Goal: Task Accomplishment & Management: Manage account settings

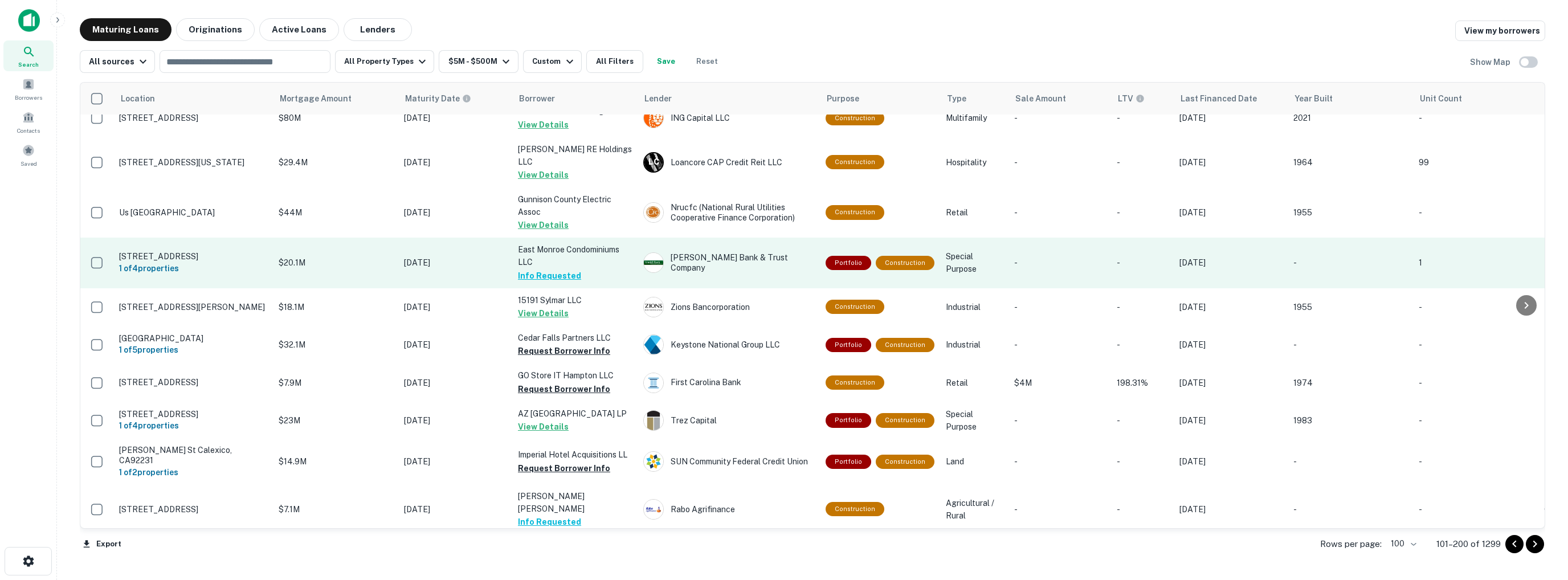
scroll to position [2793, 0]
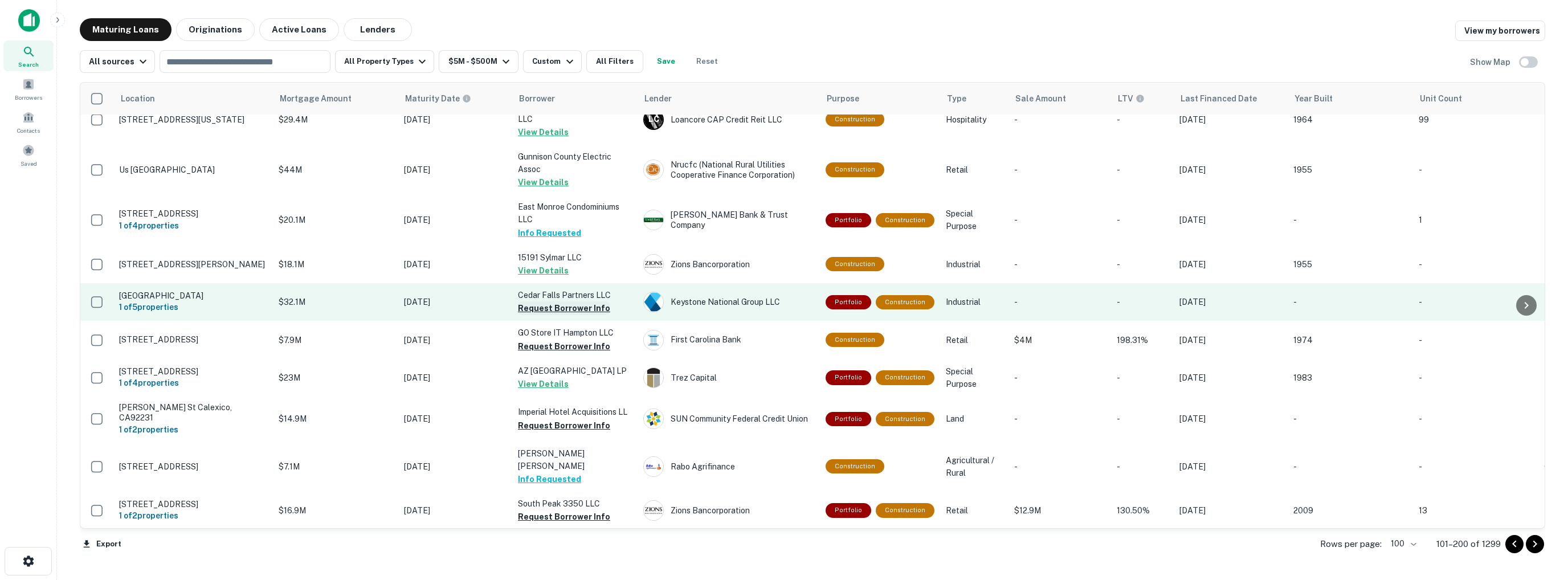
click at [549, 302] on button "Request Borrower Info" at bounding box center [565, 308] width 93 height 13
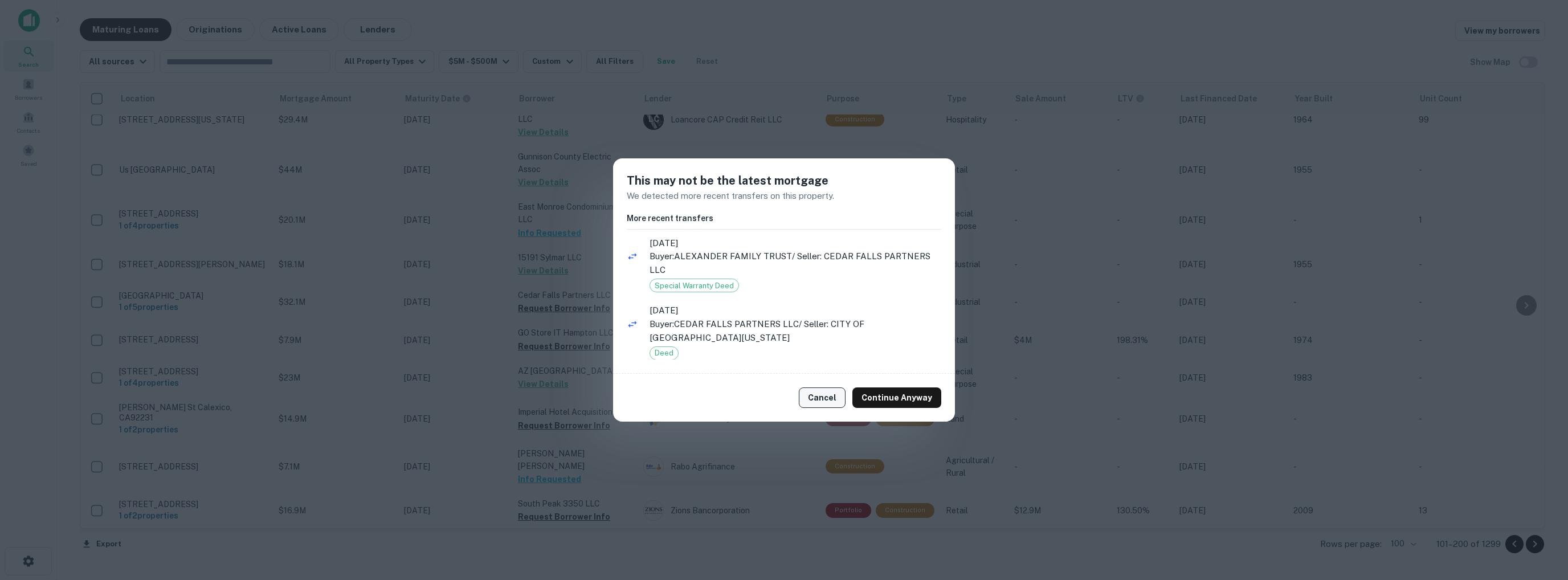
click at [828, 395] on button "Cancel" at bounding box center [822, 398] width 46 height 21
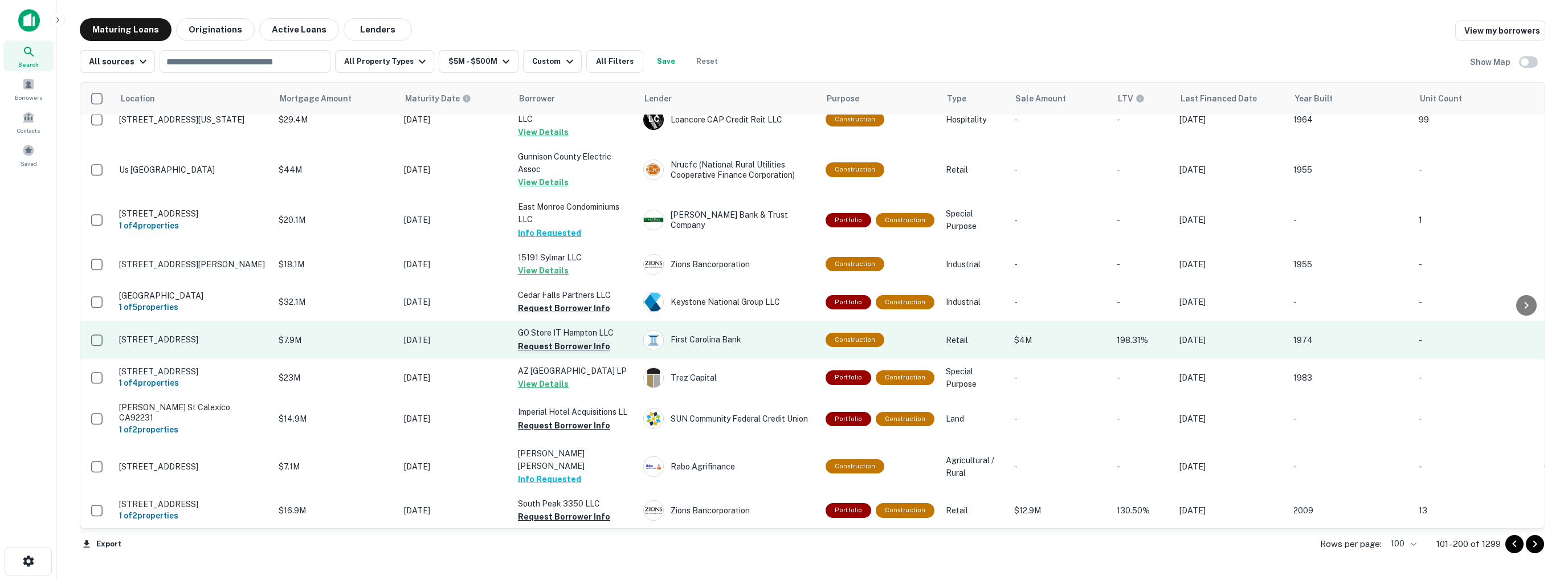
click at [566, 340] on button "Request Borrower Info" at bounding box center [565, 346] width 93 height 13
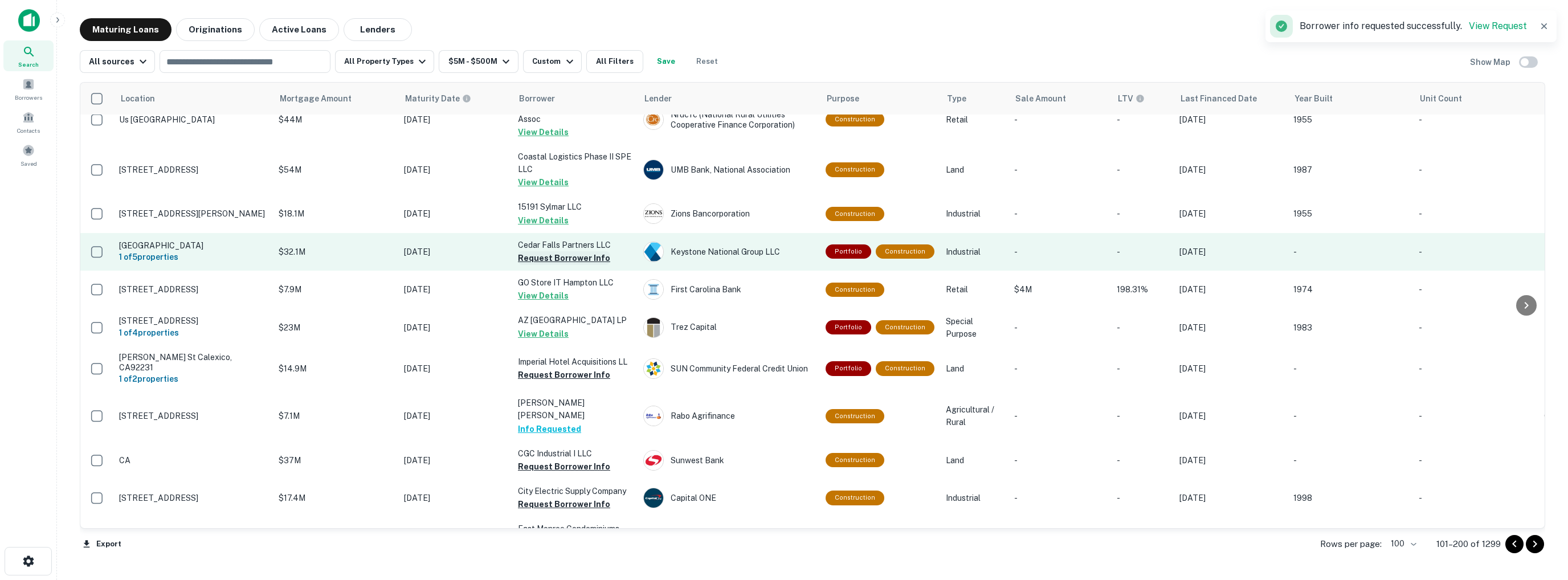
click at [551, 252] on button "Request Borrower Info" at bounding box center [565, 258] width 93 height 13
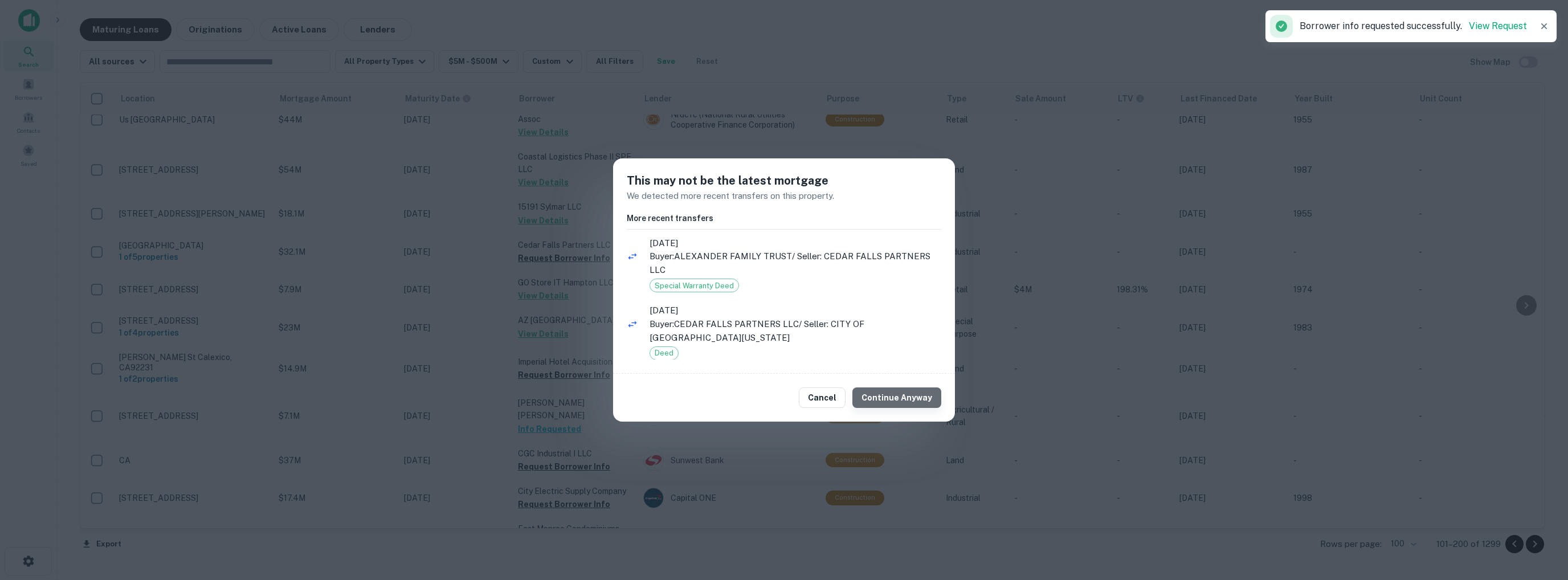
click at [909, 397] on button "Continue Anyway" at bounding box center [897, 398] width 89 height 21
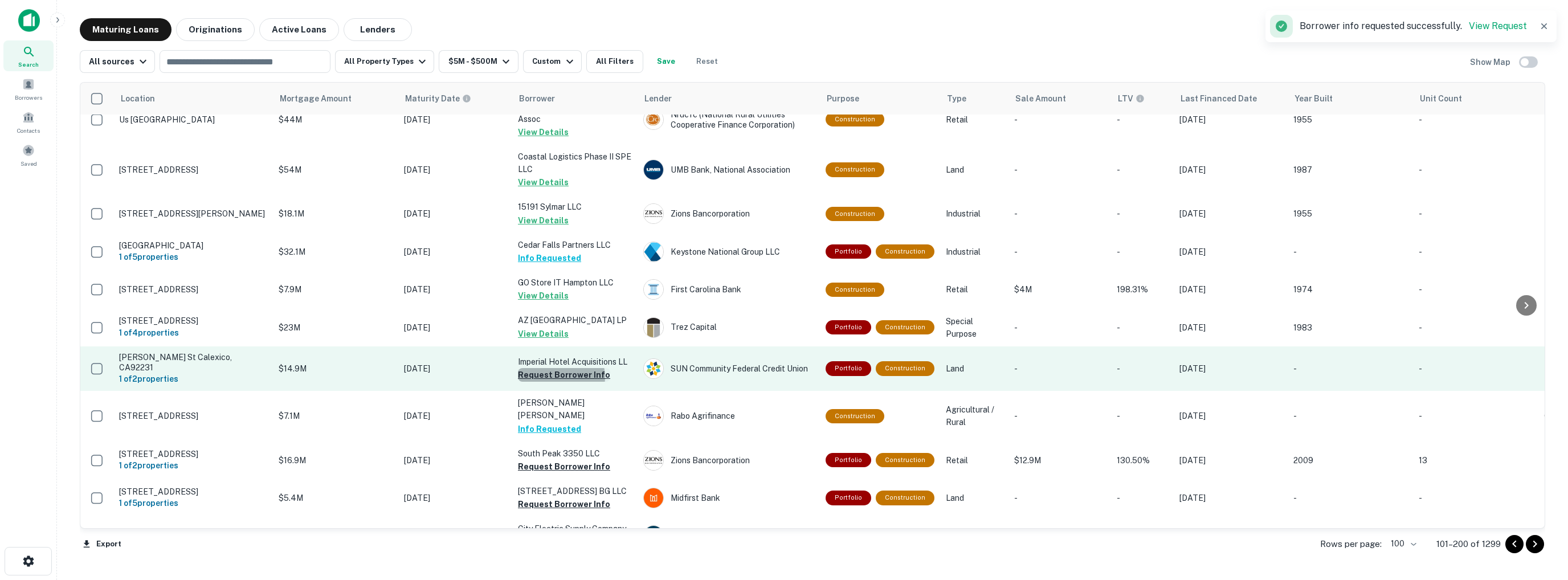
click at [559, 368] on button "Request Borrower Info" at bounding box center [565, 375] width 93 height 13
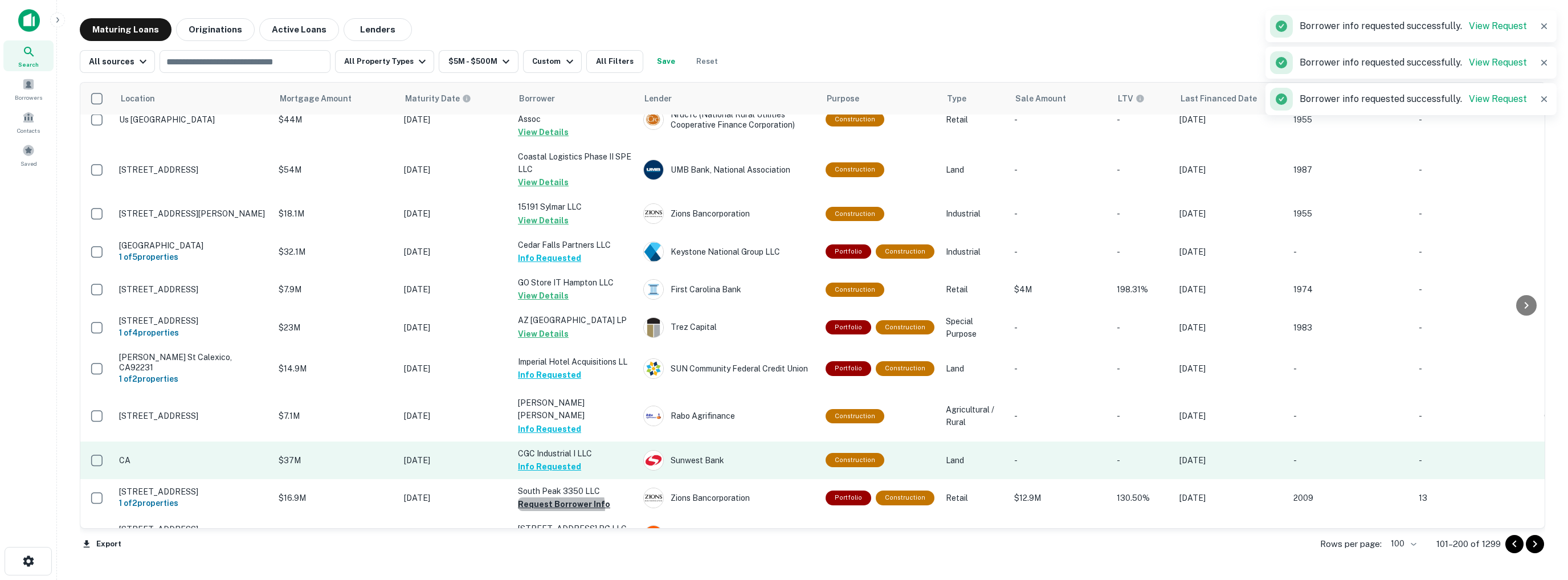
click at [552, 498] on button "Request Borrower Info" at bounding box center [565, 504] width 93 height 13
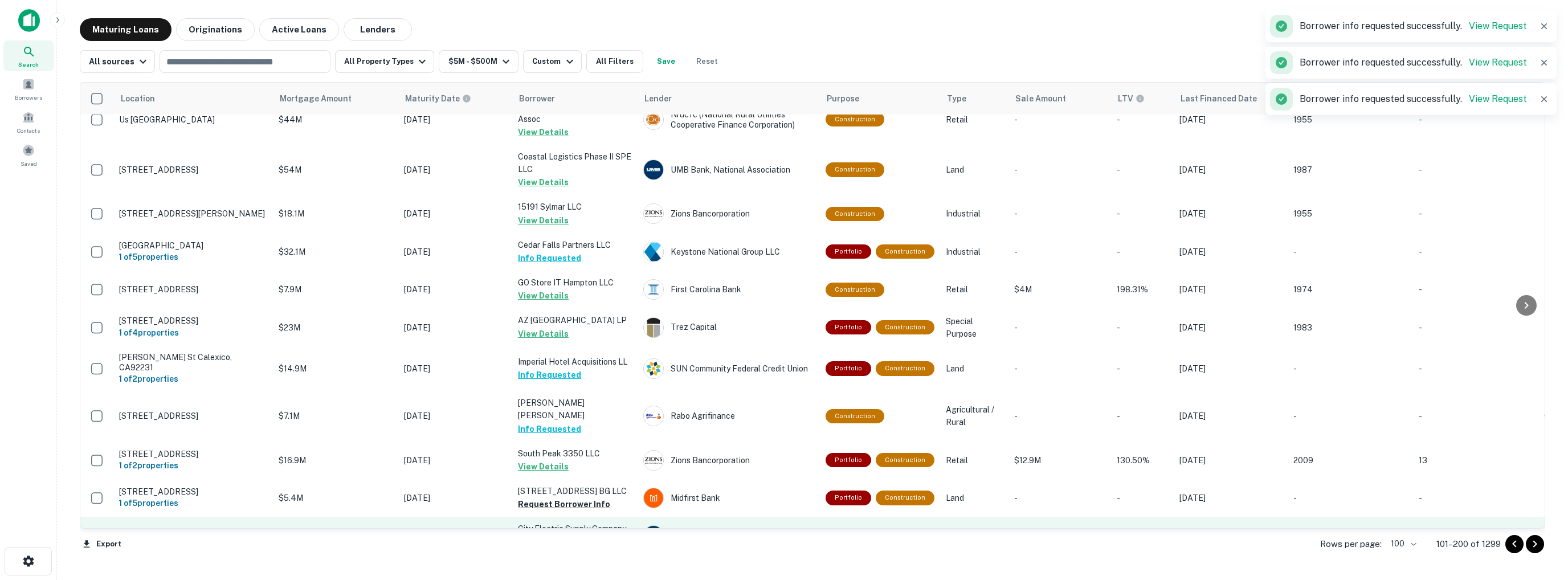
click at [557, 536] on button "Request Borrower Info" at bounding box center [565, 542] width 93 height 13
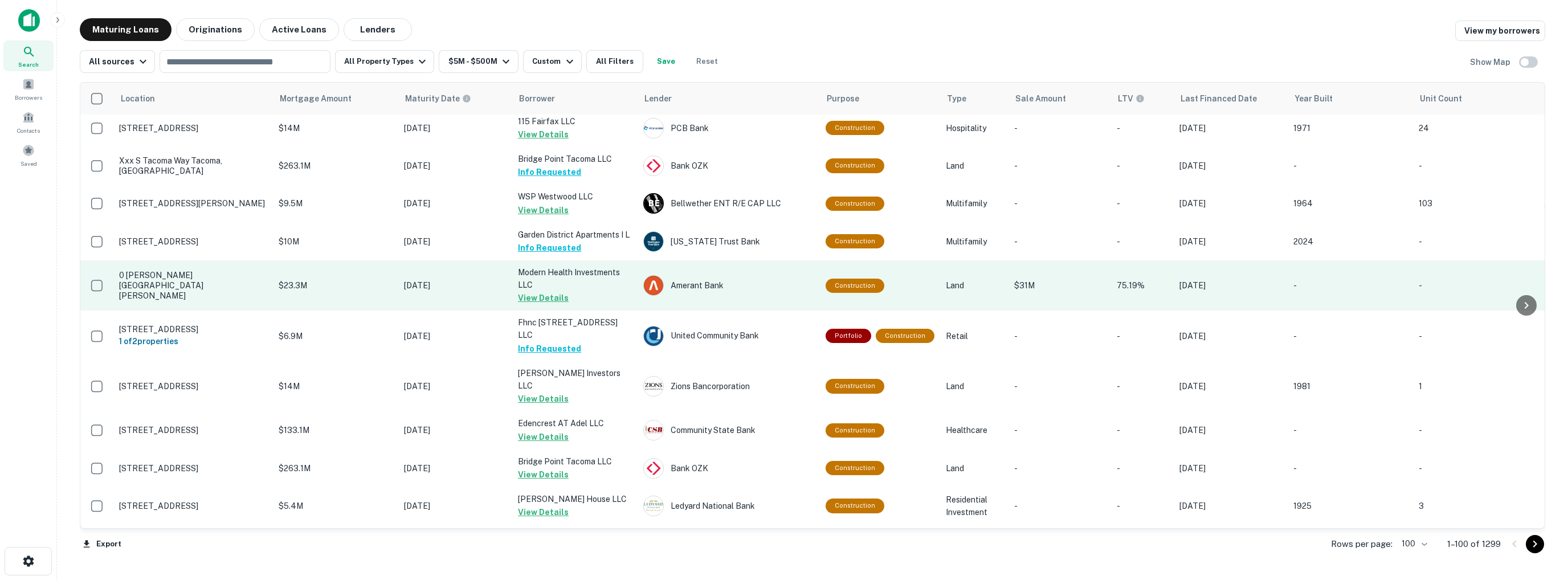
scroll to position [3603, 0]
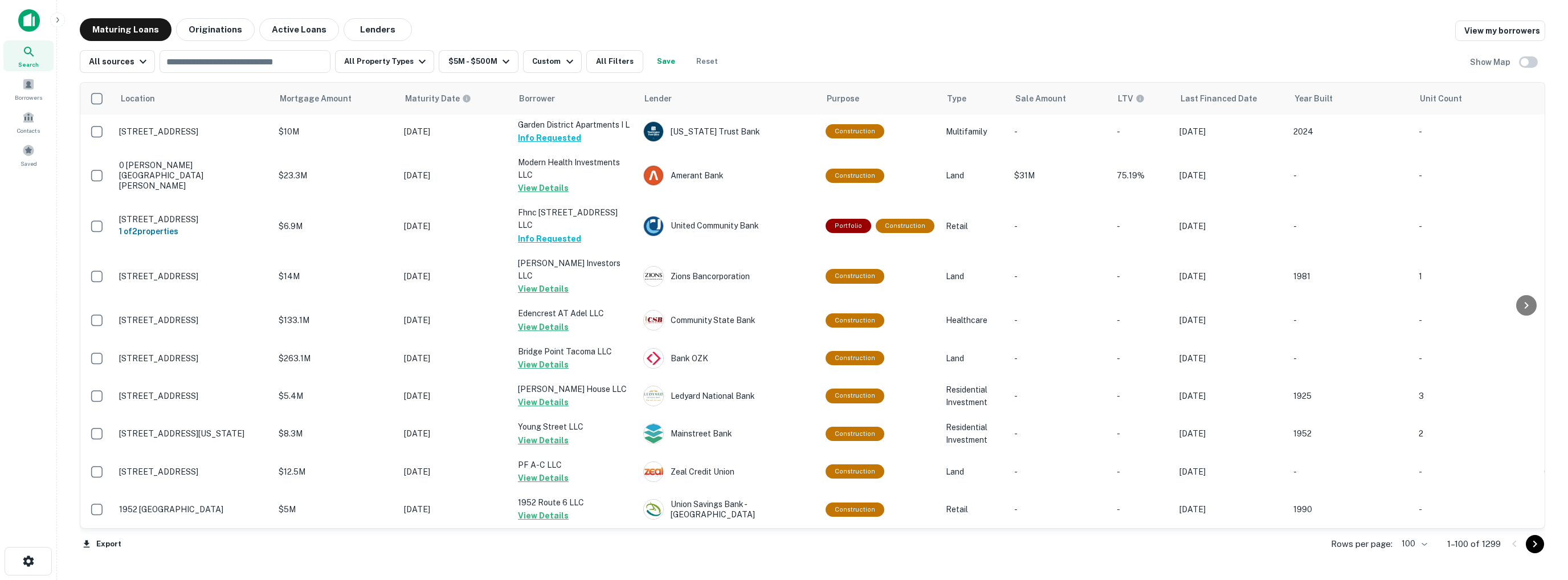
click at [1534, 543] on icon "Go to next page" at bounding box center [1535, 544] width 13 height 13
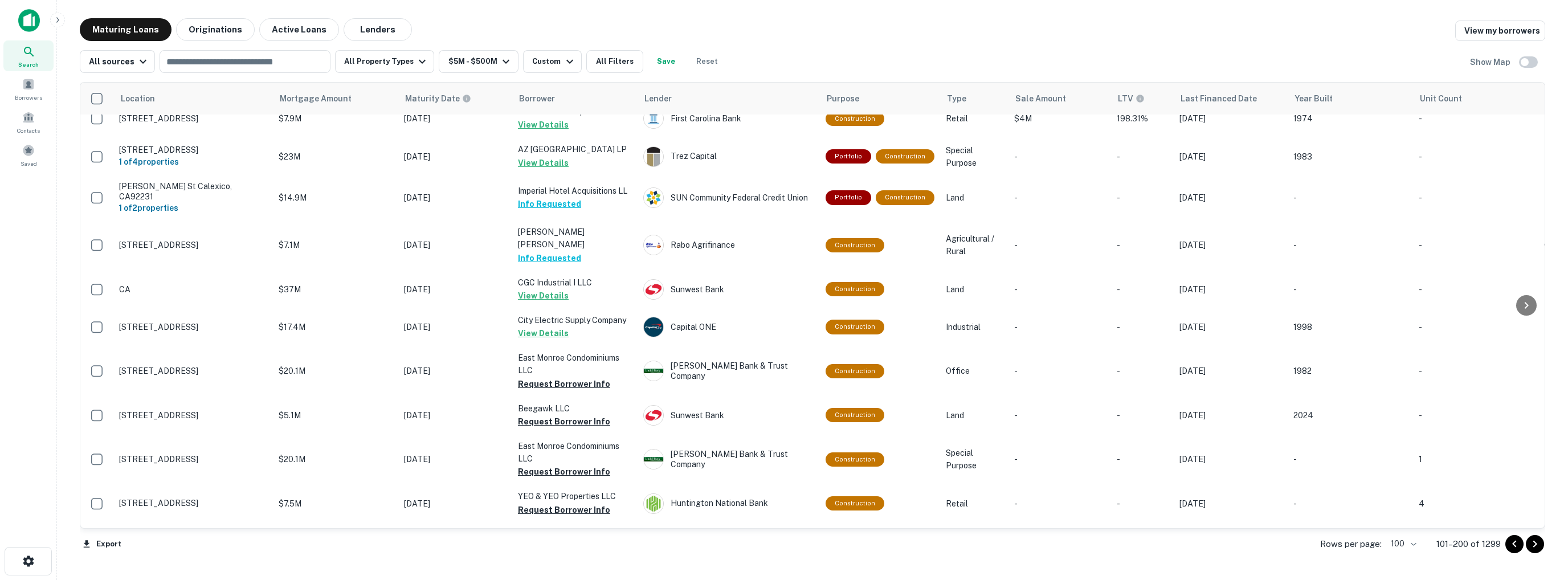
scroll to position [3021, 0]
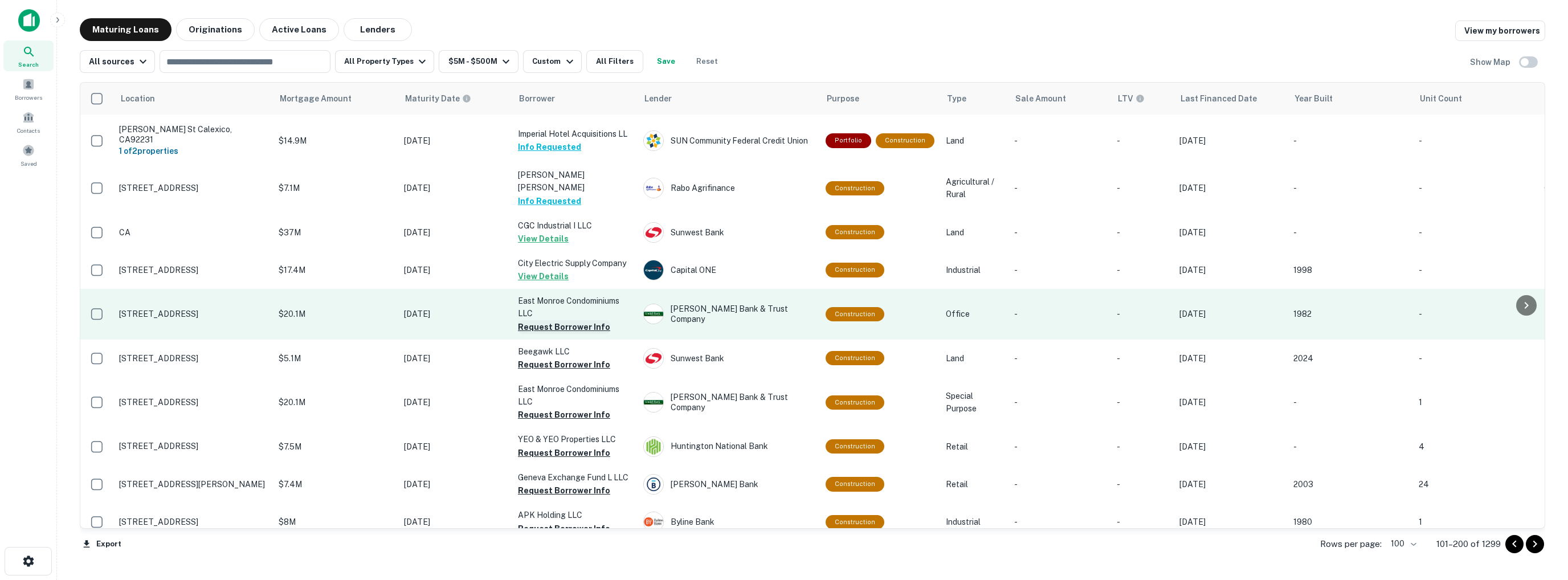
click at [554, 321] on button "Request Borrower Info" at bounding box center [565, 327] width 93 height 13
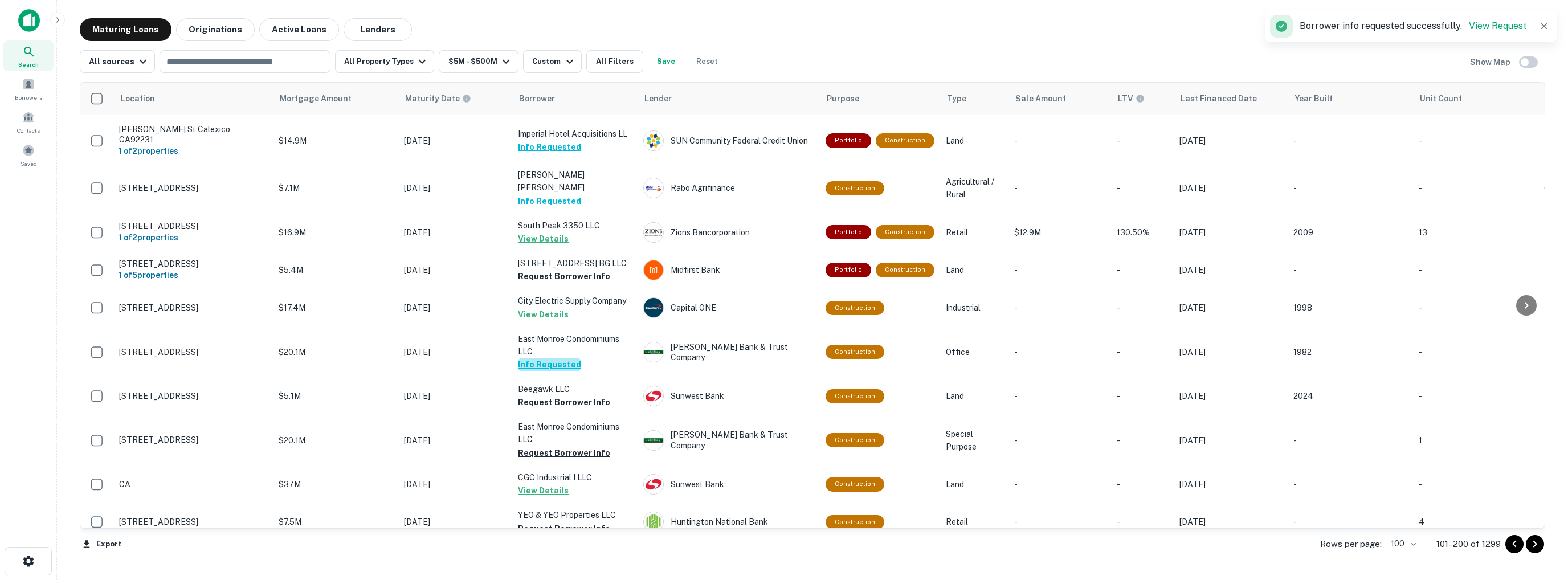
click at [553, 358] on button "Info Requested" at bounding box center [549, 364] width 63 height 13
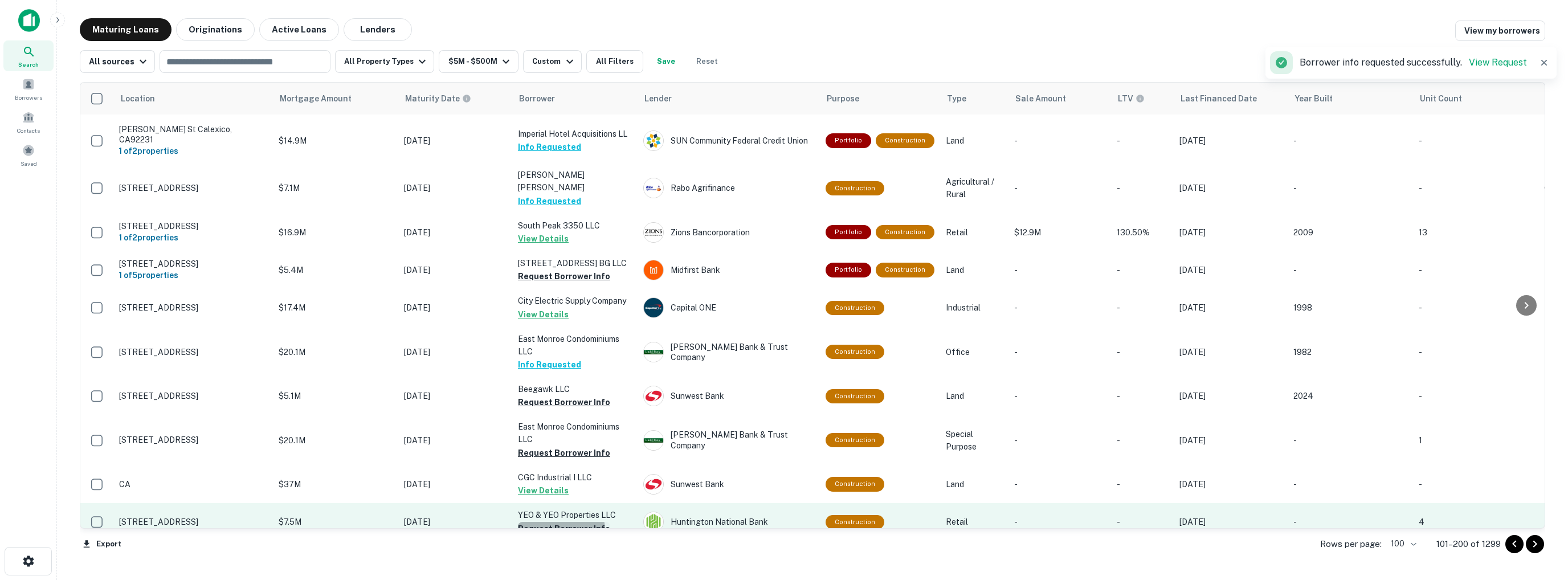
click at [554, 522] on button "Request Borrower Info" at bounding box center [565, 529] width 93 height 13
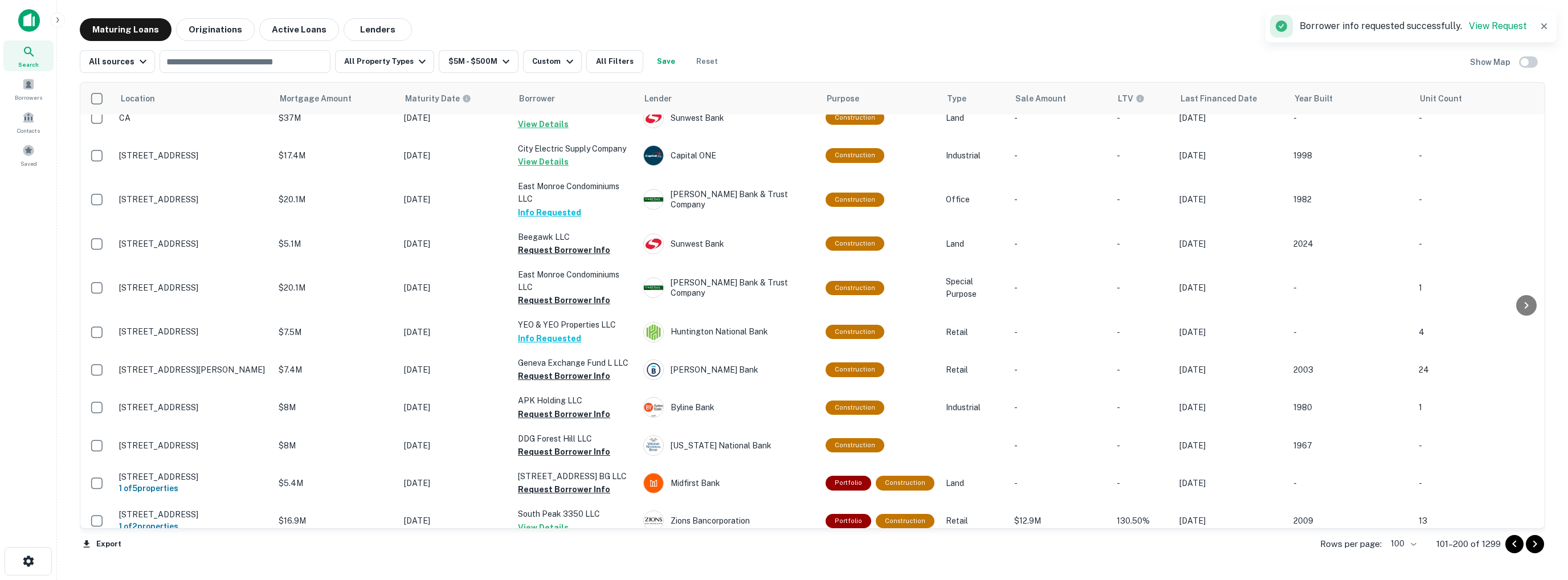
scroll to position [3135, 0]
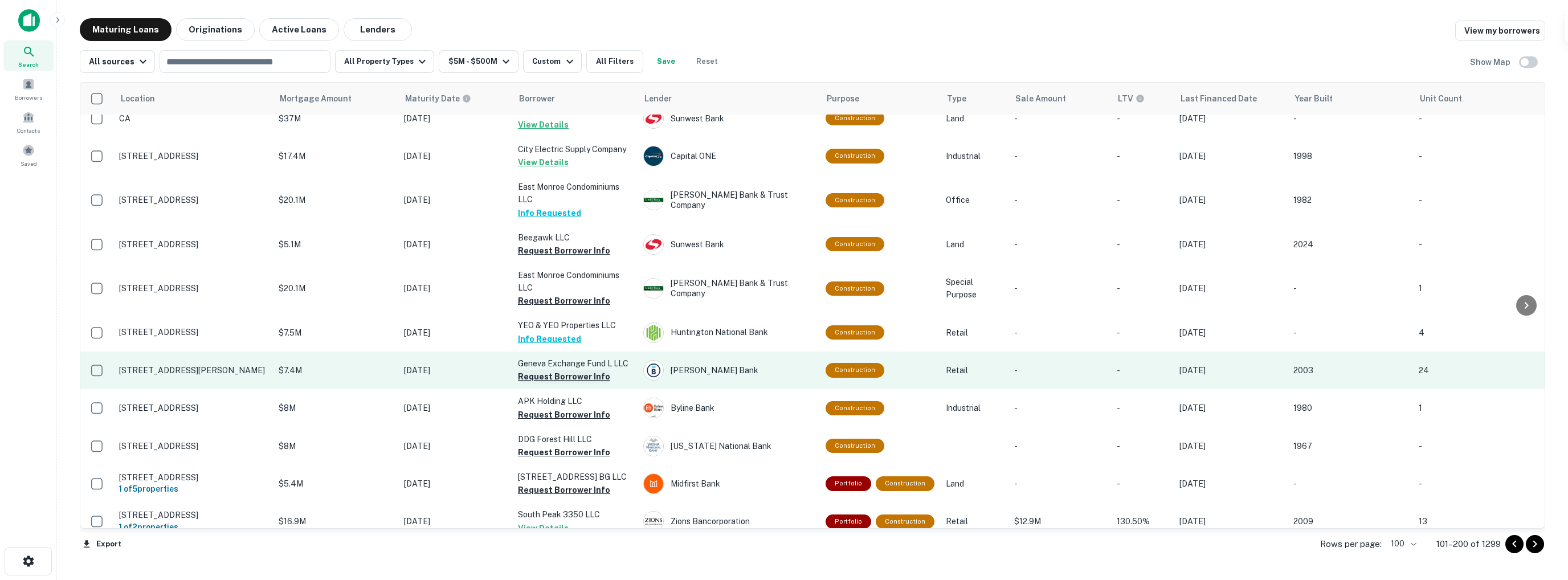
click at [551, 370] on button "Request Borrower Info" at bounding box center [565, 377] width 93 height 13
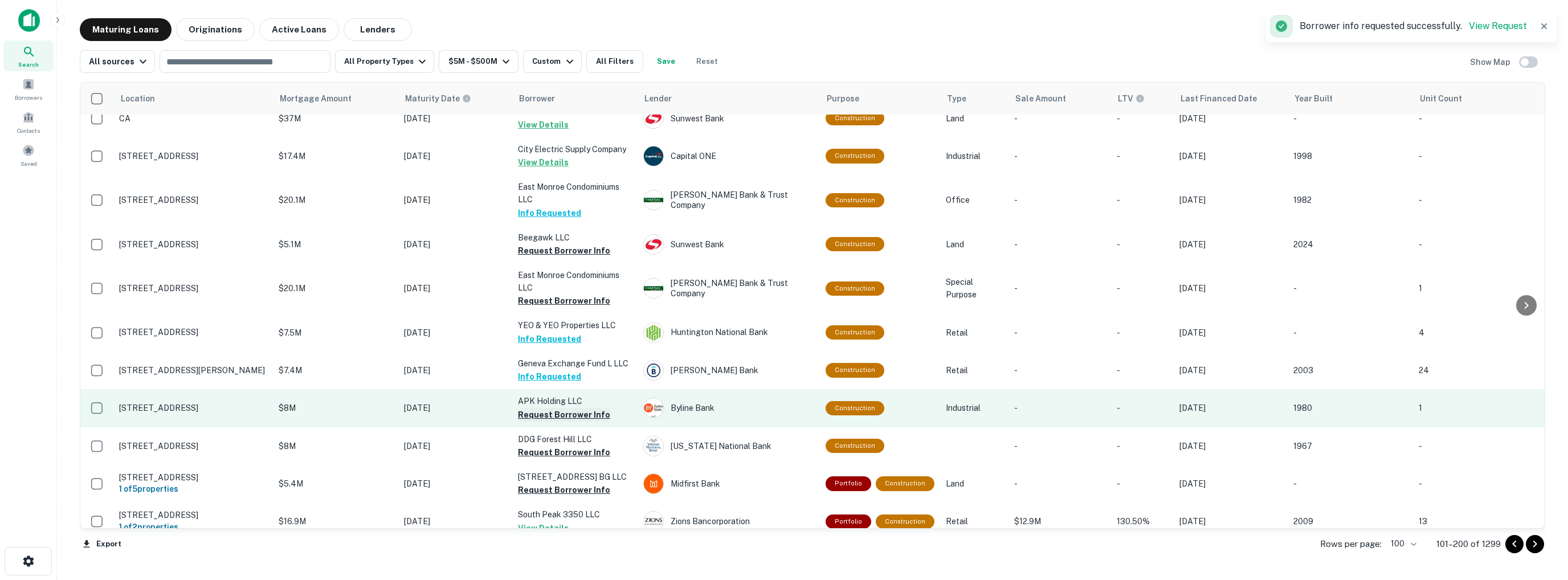
click at [558, 408] on button "Request Borrower Info" at bounding box center [565, 414] width 93 height 13
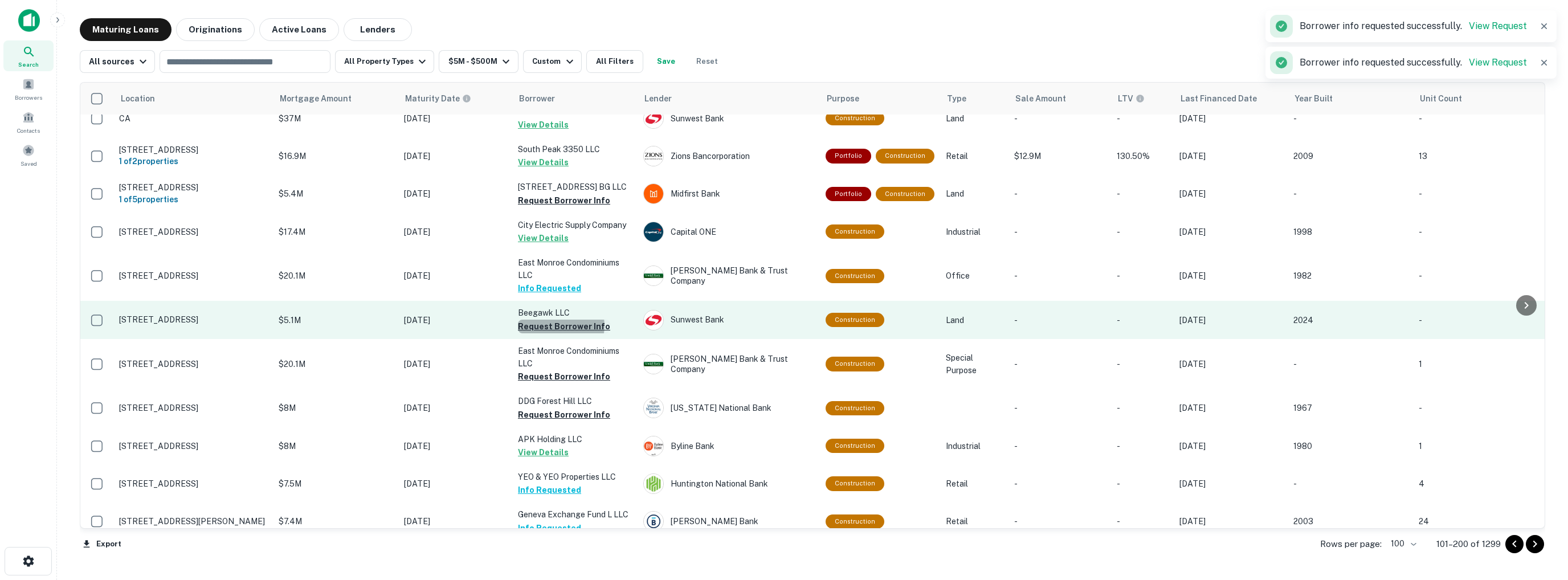
click at [558, 320] on button "Request Borrower Info" at bounding box center [565, 326] width 93 height 13
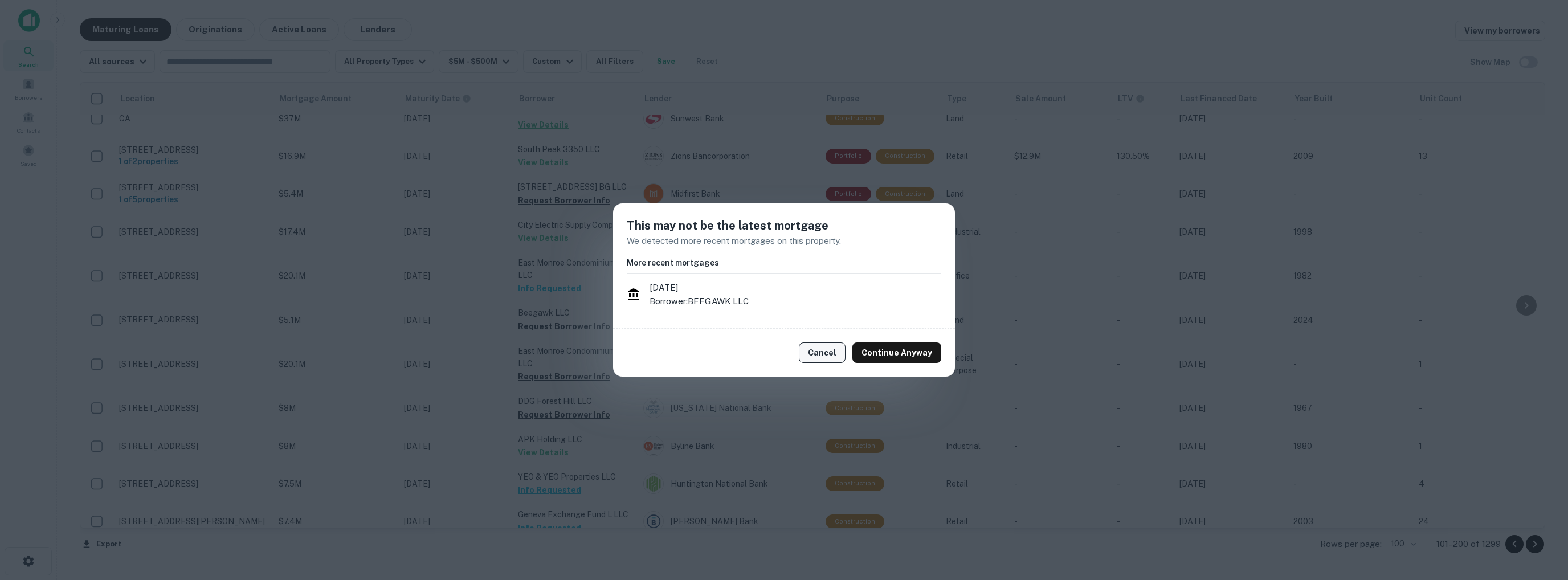
click at [826, 353] on button "Cancel" at bounding box center [822, 353] width 46 height 21
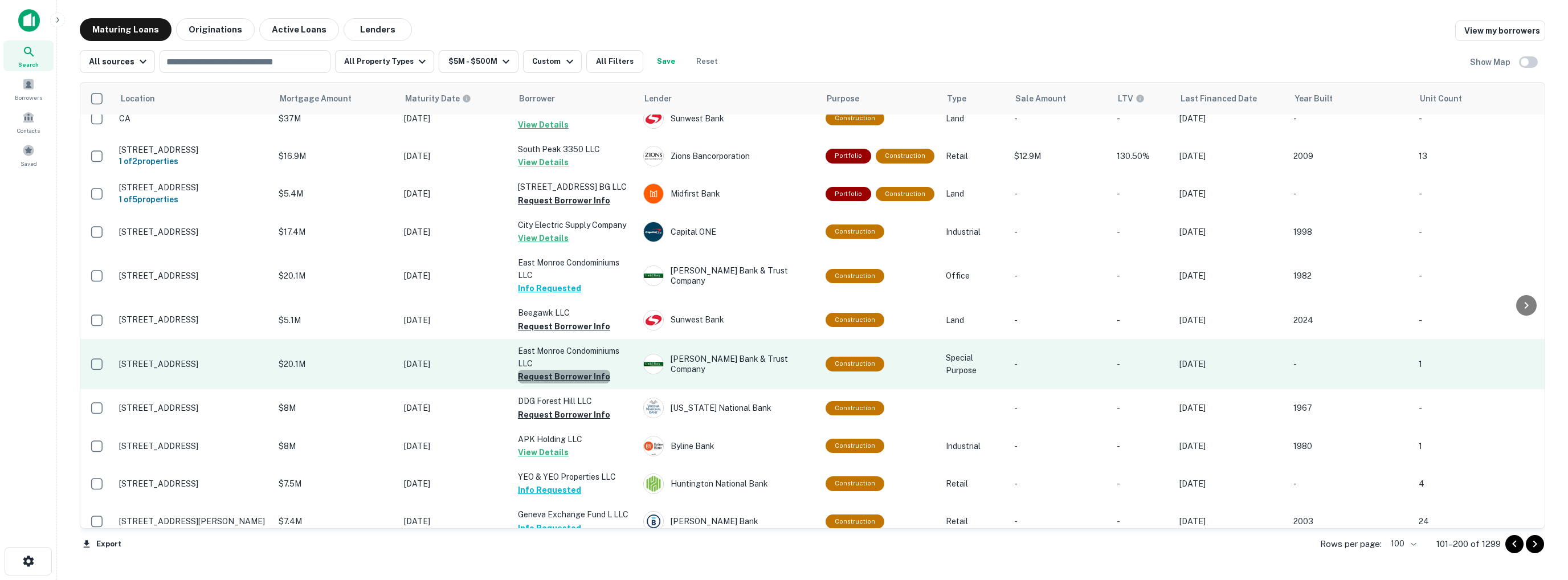
click at [569, 370] on button "Request Borrower Info" at bounding box center [565, 377] width 93 height 13
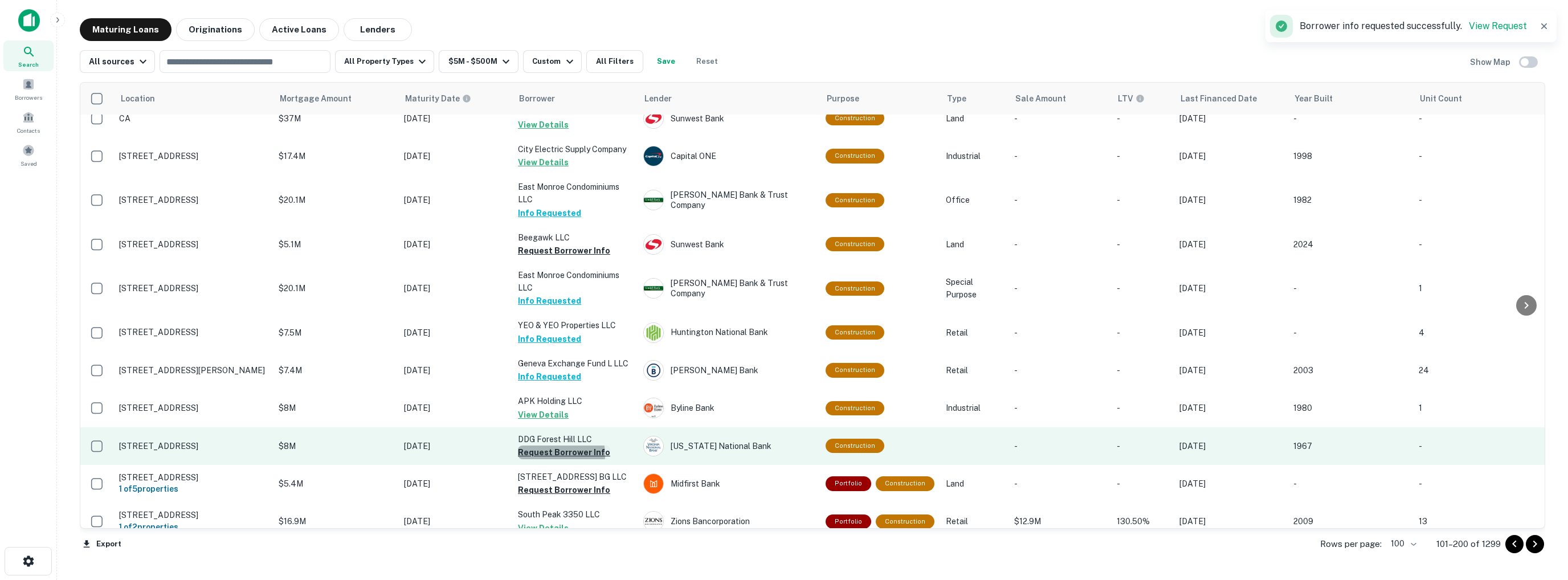
click at [549, 446] on button "Request Borrower Info" at bounding box center [565, 452] width 93 height 13
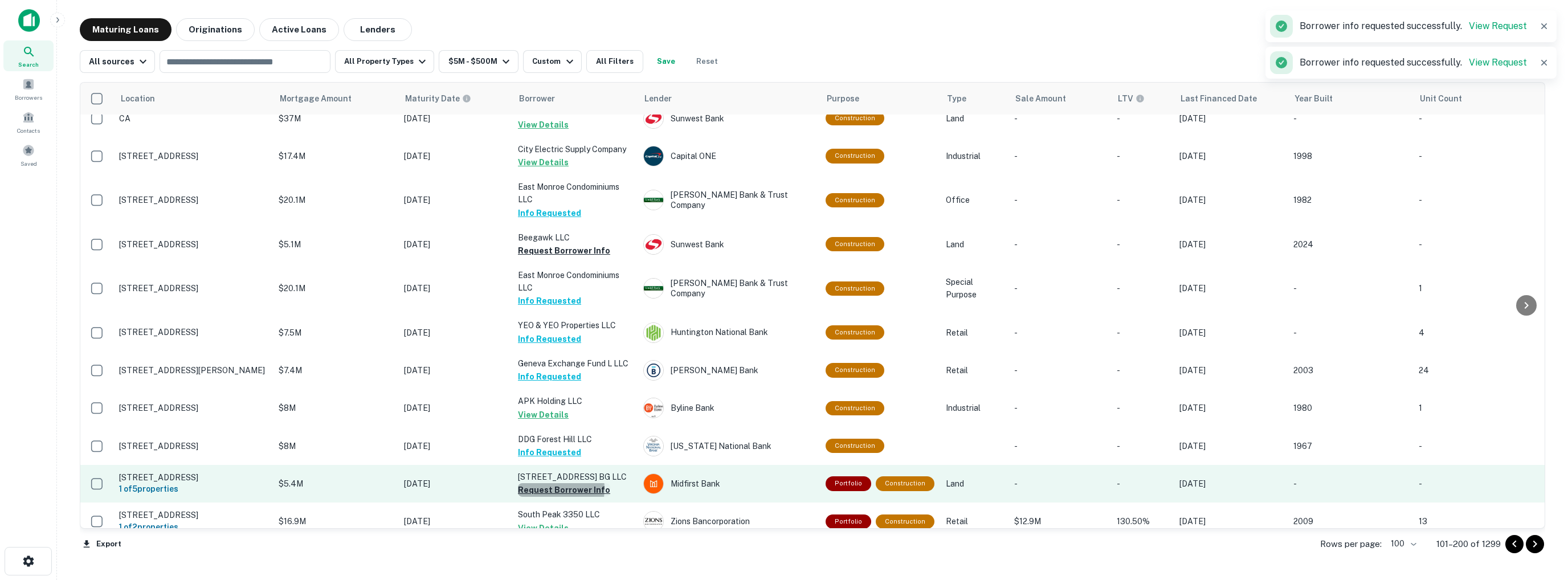
click at [546, 483] on button "Request Borrower Info" at bounding box center [565, 490] width 93 height 13
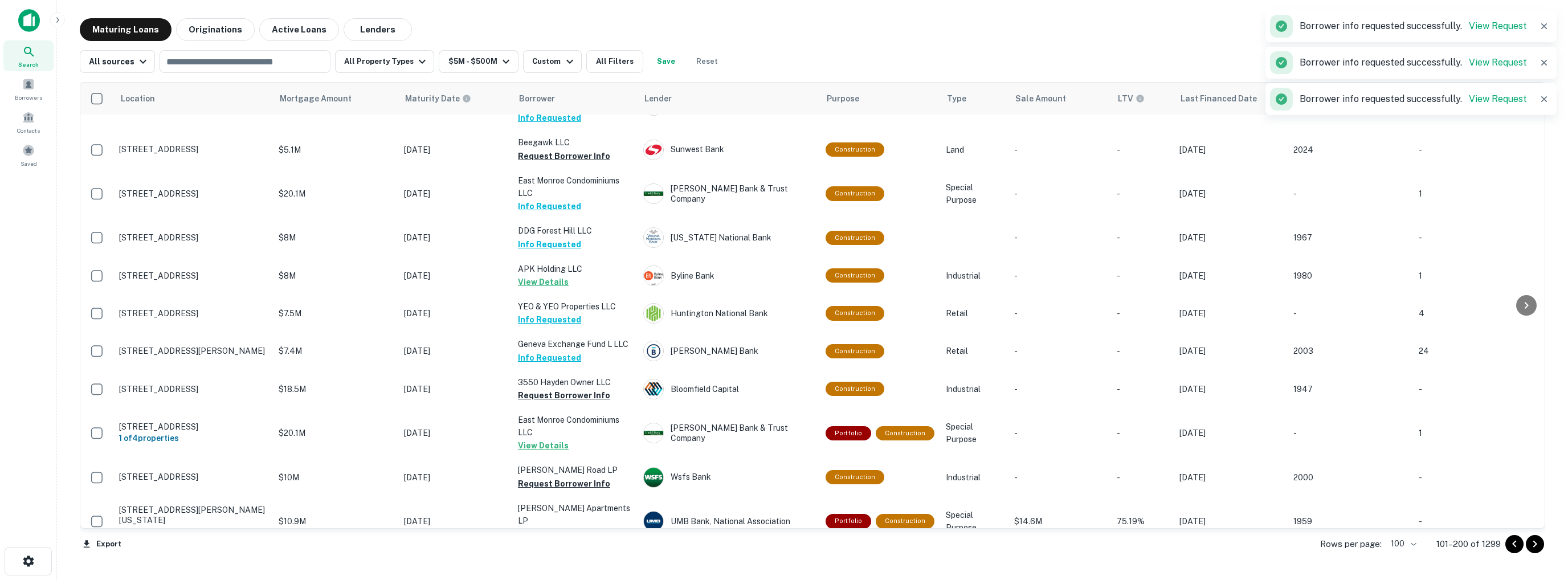
scroll to position [3306, 0]
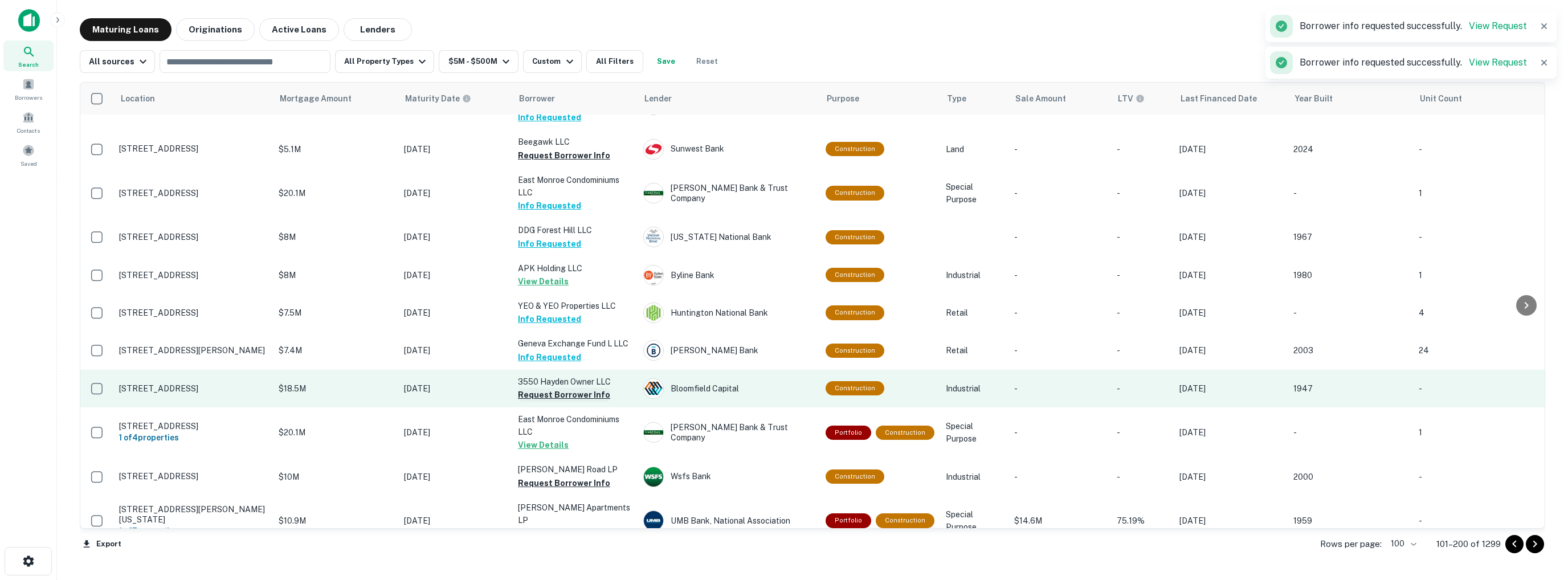
click at [558, 388] on button "Request Borrower Info" at bounding box center [565, 395] width 93 height 13
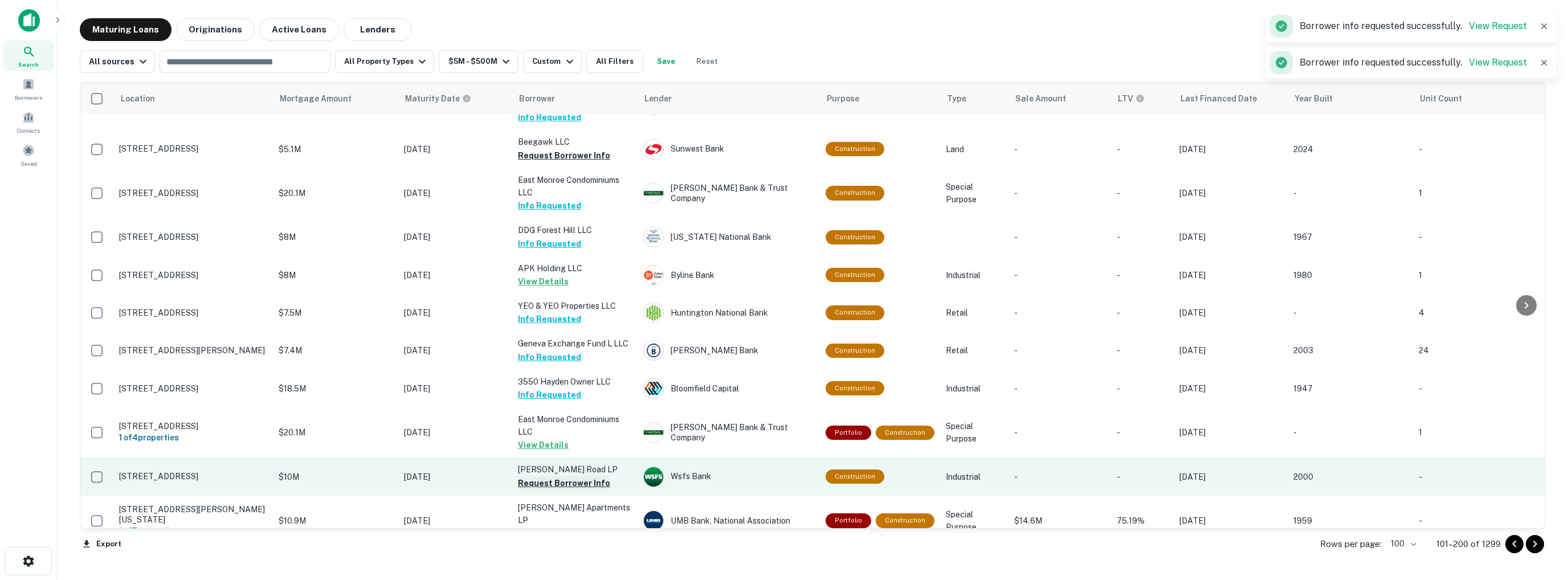
click at [552, 477] on button "Request Borrower Info" at bounding box center [565, 483] width 93 height 13
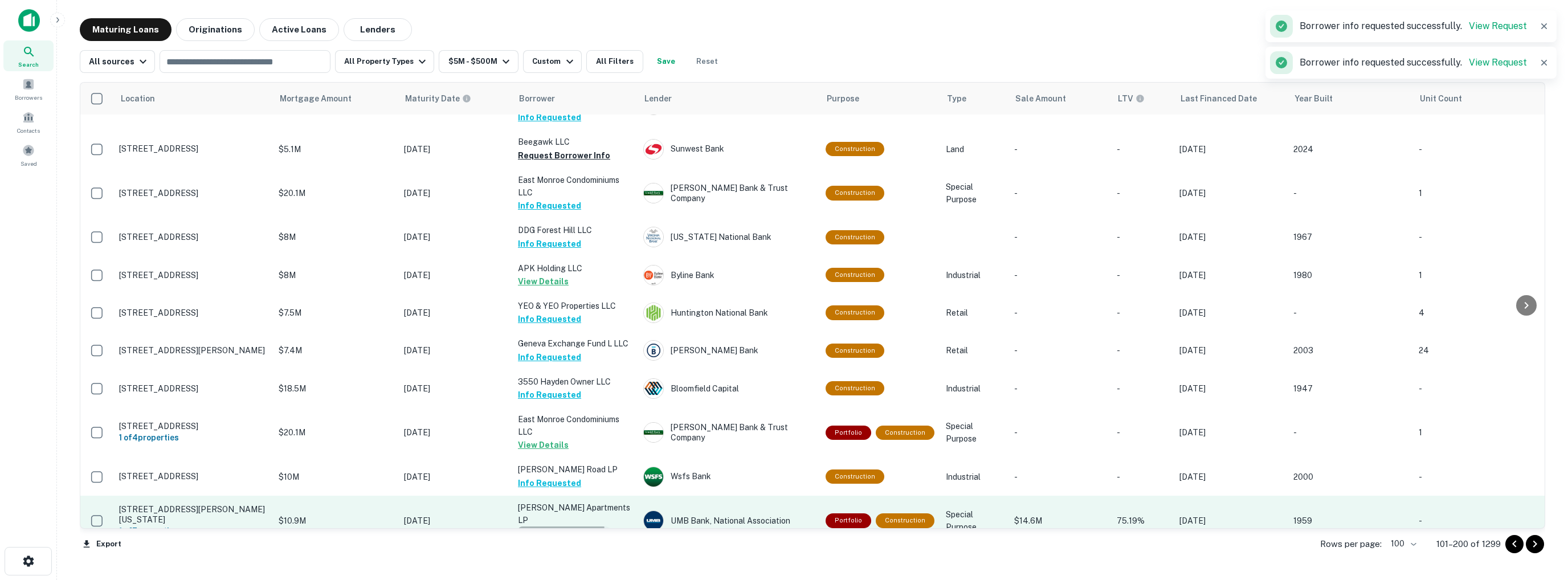
click at [554, 527] on button "Request Borrower Info" at bounding box center [565, 534] width 93 height 13
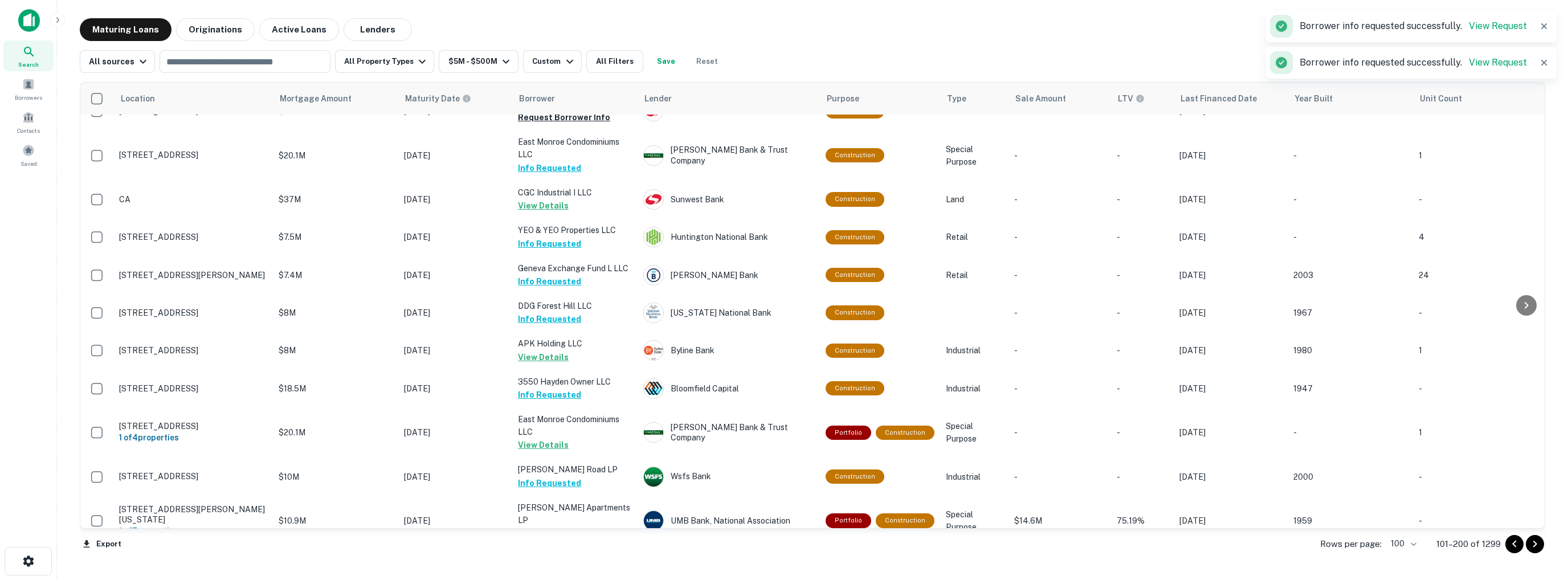
click at [560, 565] on button "Request Borrower Info" at bounding box center [565, 571] width 93 height 13
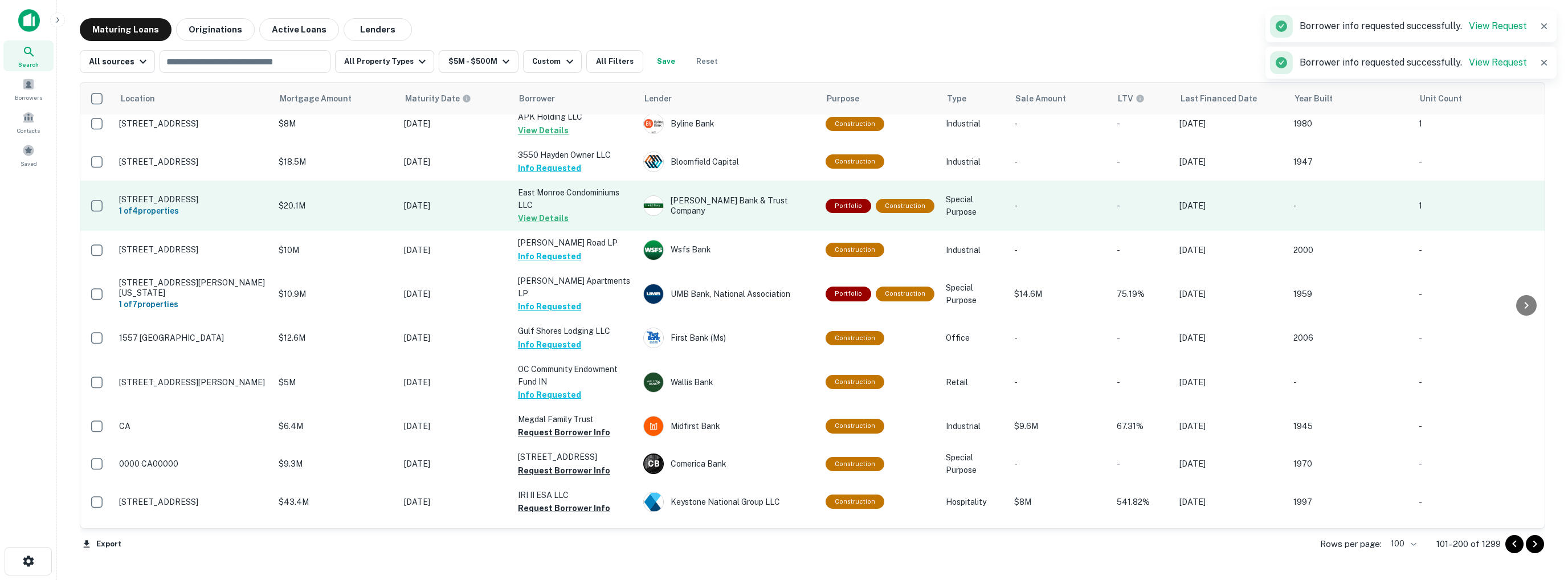
scroll to position [3534, 0]
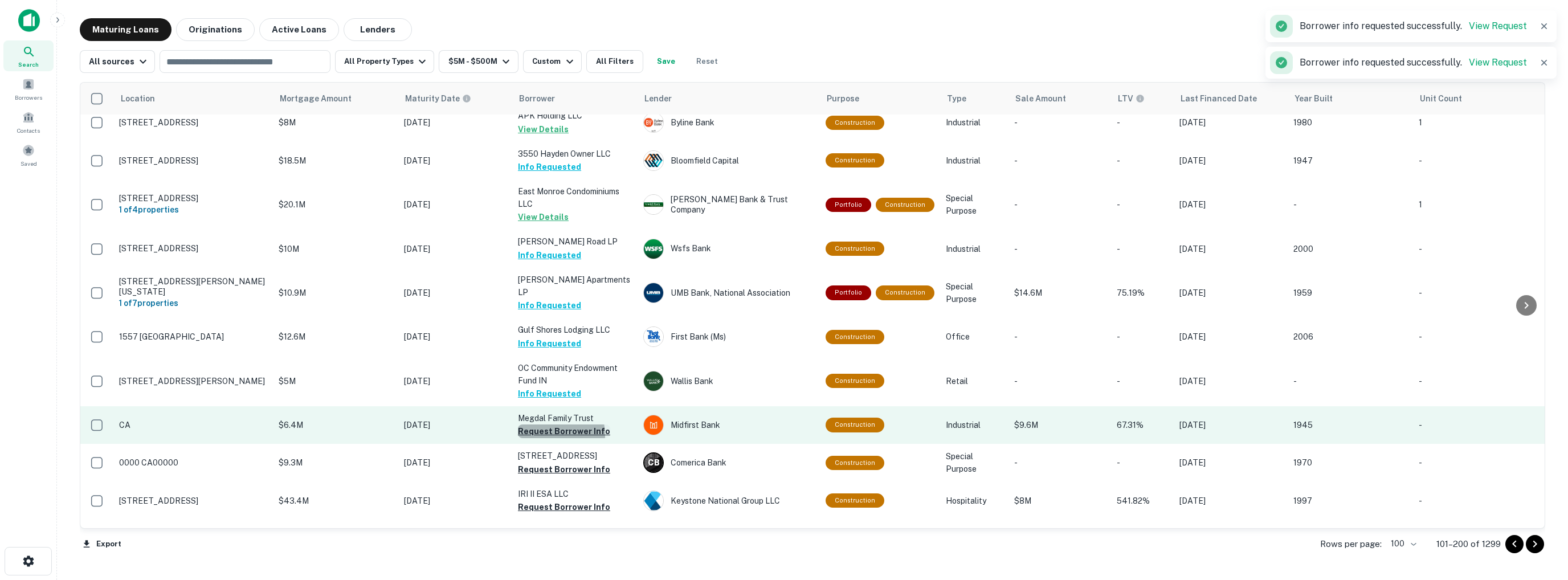
click at [542, 425] on button "Request Borrower Info" at bounding box center [565, 431] width 93 height 13
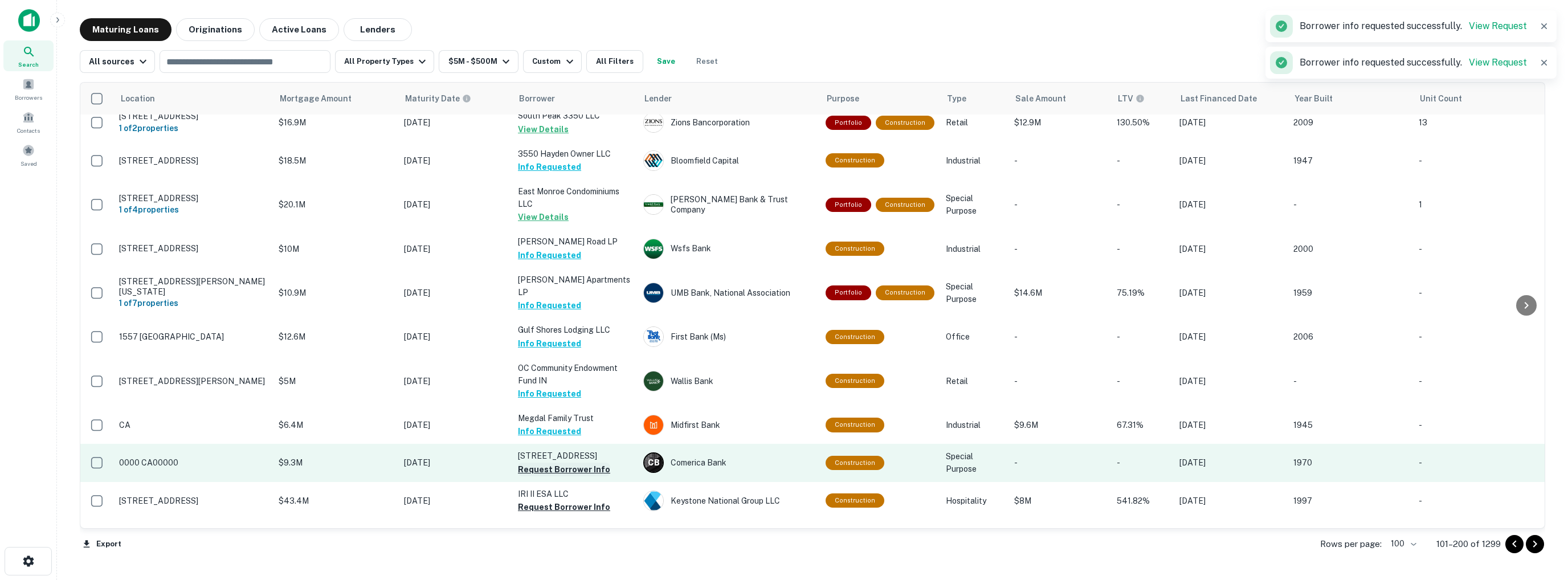
click at [546, 463] on button "Request Borrower Info" at bounding box center [565, 469] width 93 height 13
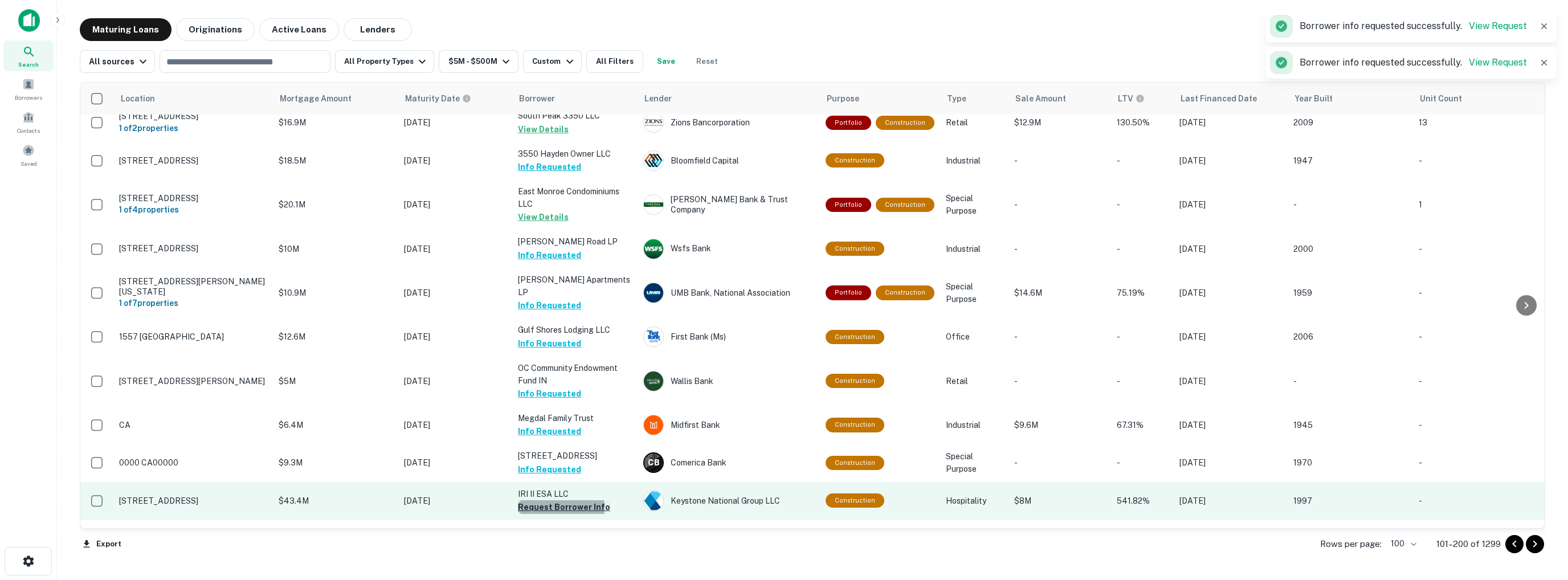
click at [549, 501] on button "Request Borrower Info" at bounding box center [565, 507] width 93 height 13
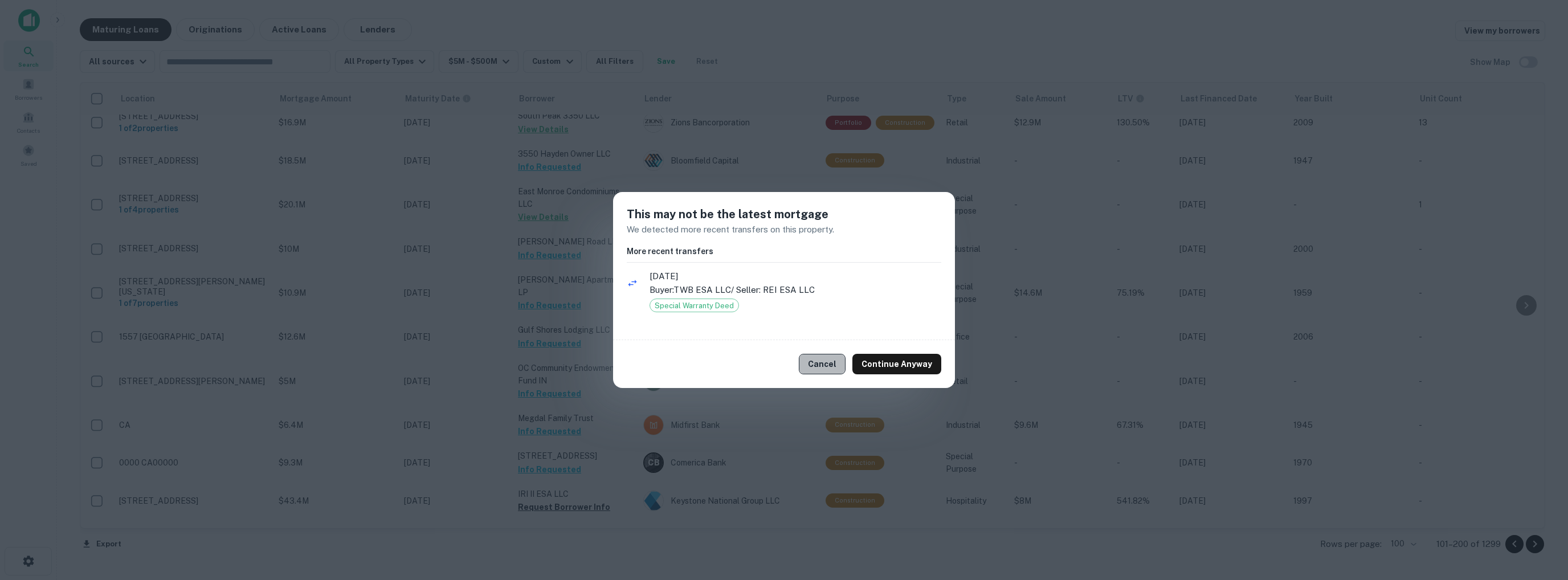
click at [821, 360] on button "Cancel" at bounding box center [822, 364] width 46 height 21
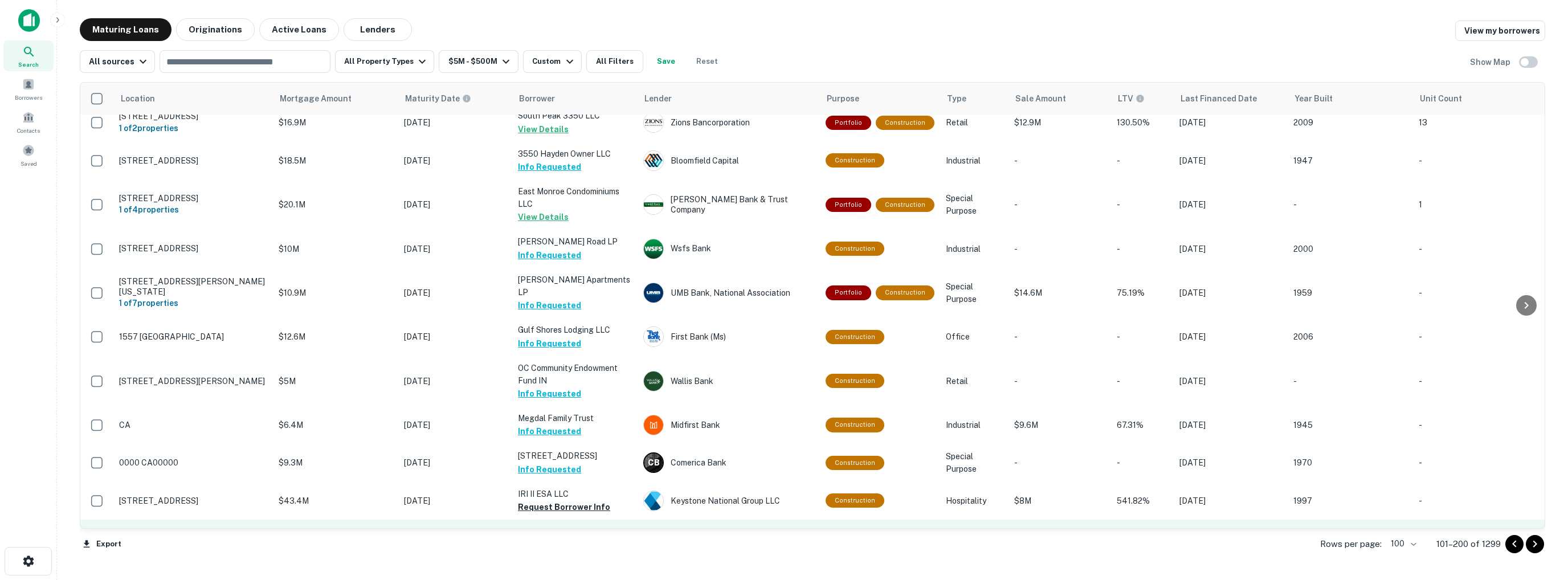
click at [554, 538] on button "Request Borrower Info" at bounding box center [565, 545] width 93 height 13
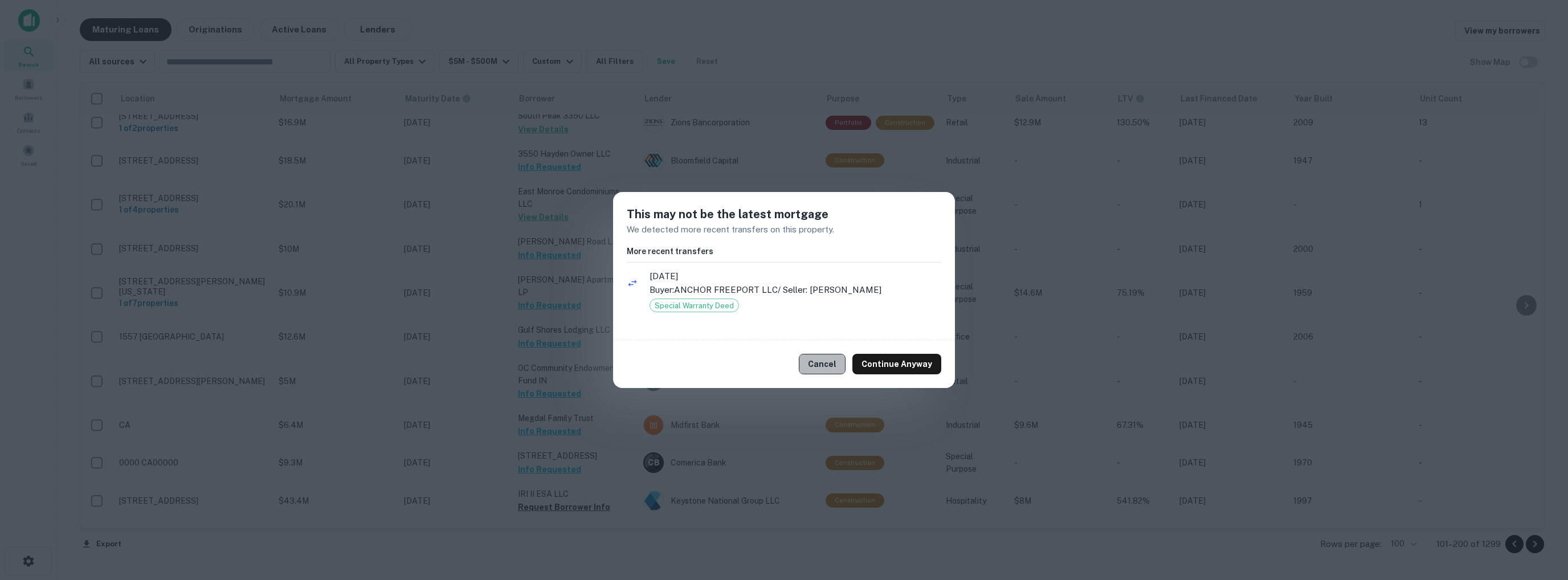
click at [829, 366] on button "Cancel" at bounding box center [822, 364] width 46 height 21
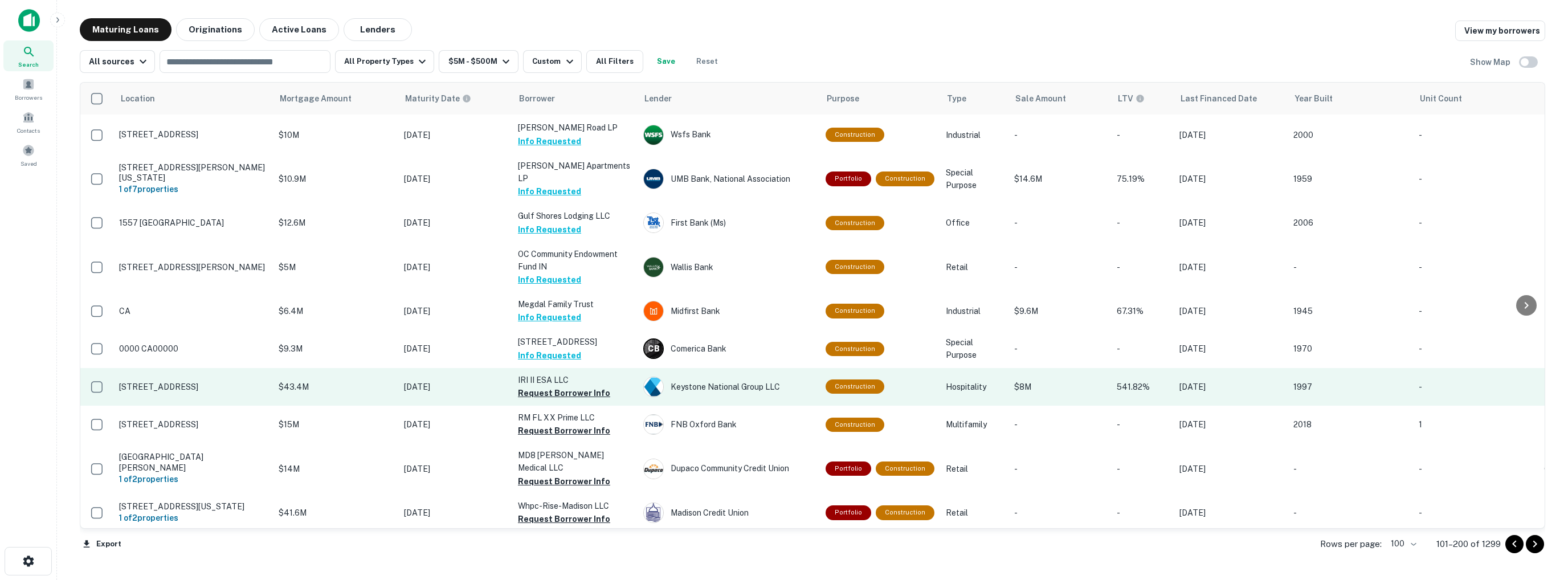
scroll to position [3663, 0]
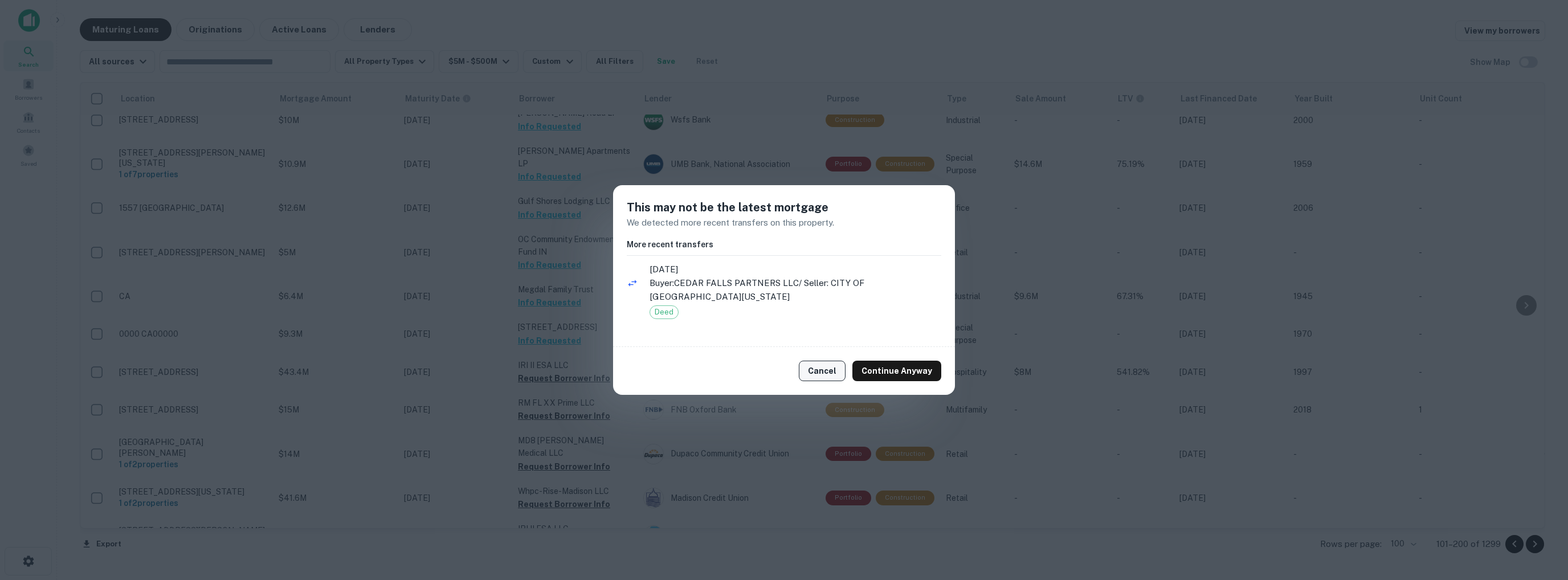
click at [834, 371] on button "Cancel" at bounding box center [822, 371] width 46 height 21
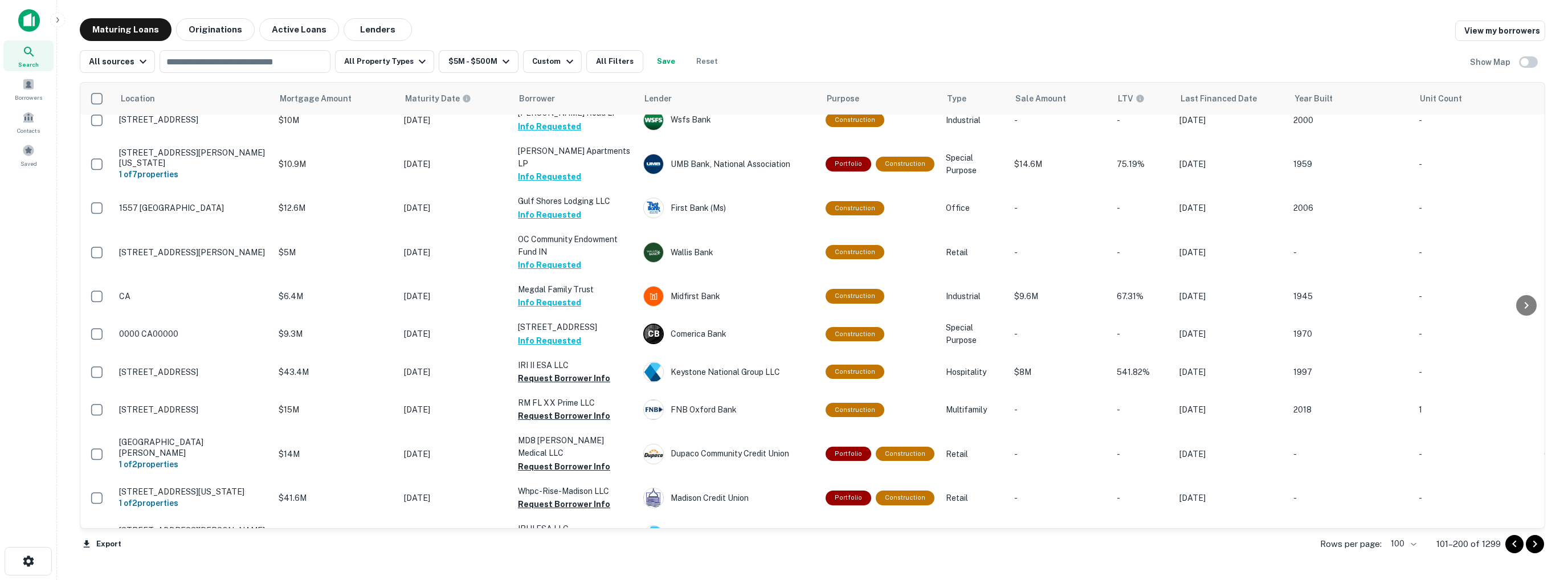
click at [549, 573] on button "Request Borrower Info" at bounding box center [565, 580] width 93 height 13
